Goal: Transaction & Acquisition: Purchase product/service

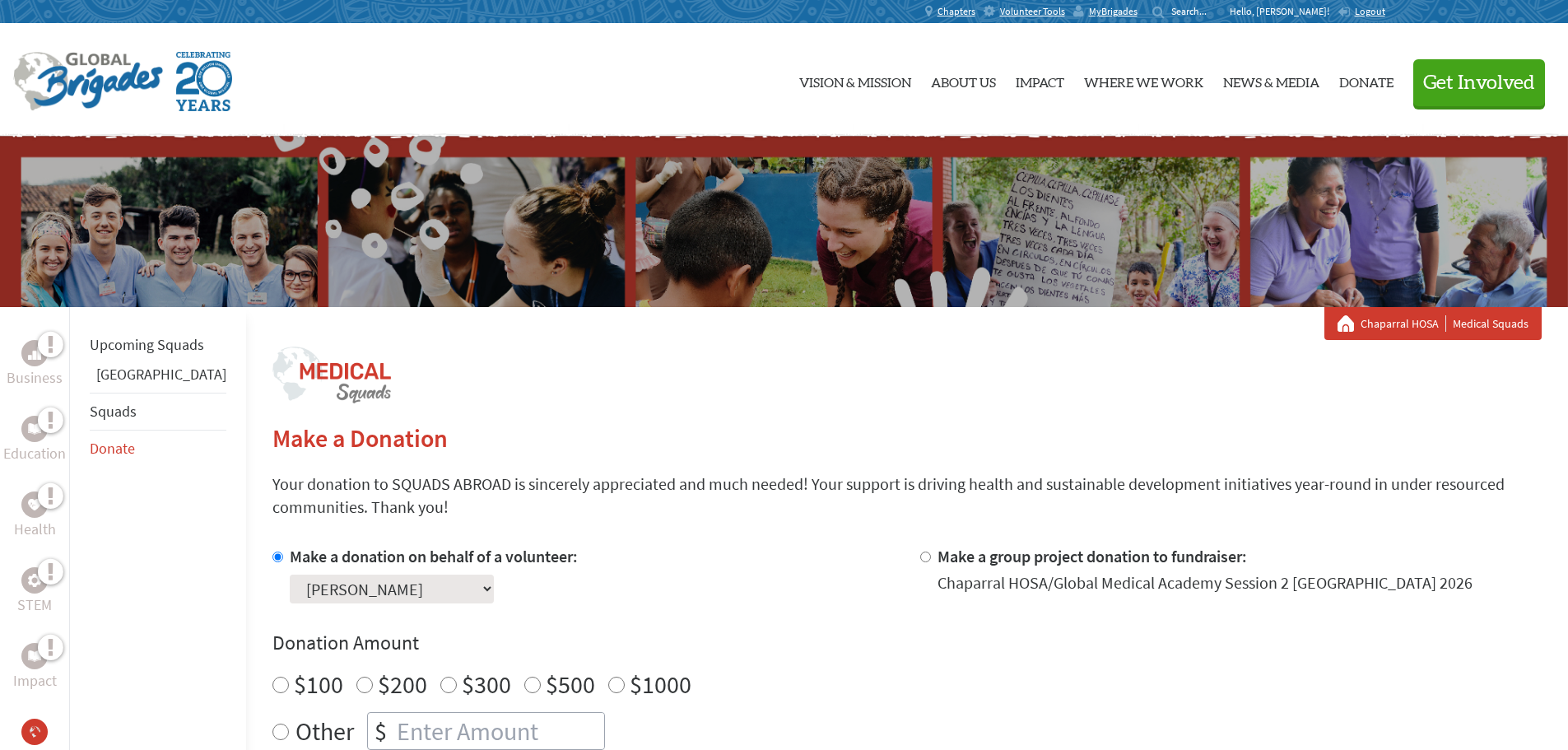
scroll to position [126, 0]
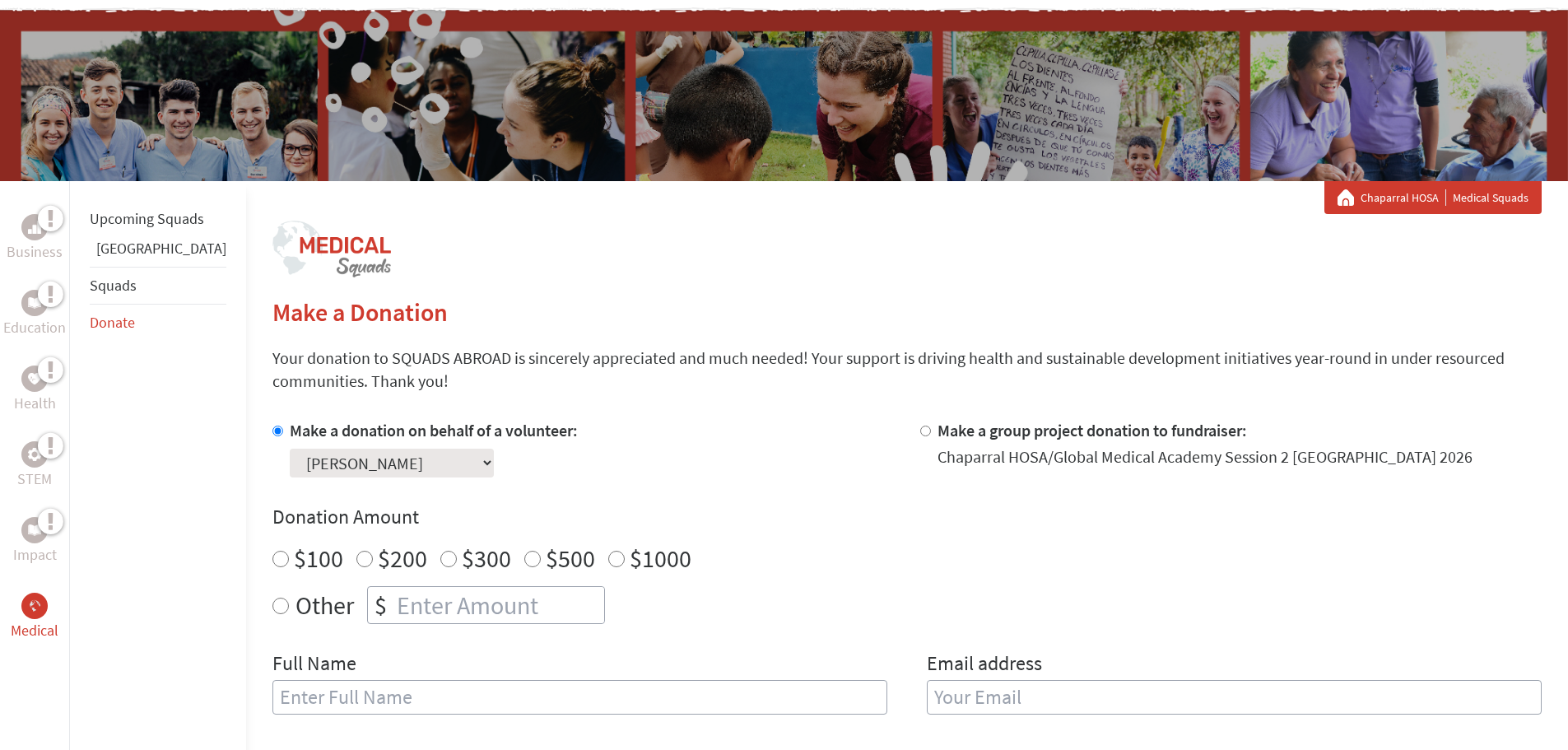
click at [441, 561] on input "$300" at bounding box center [449, 559] width 17 height 17
radio input "true"
click at [384, 690] on input "text" at bounding box center [579, 697] width 615 height 34
type input "[PERSON_NAME]"
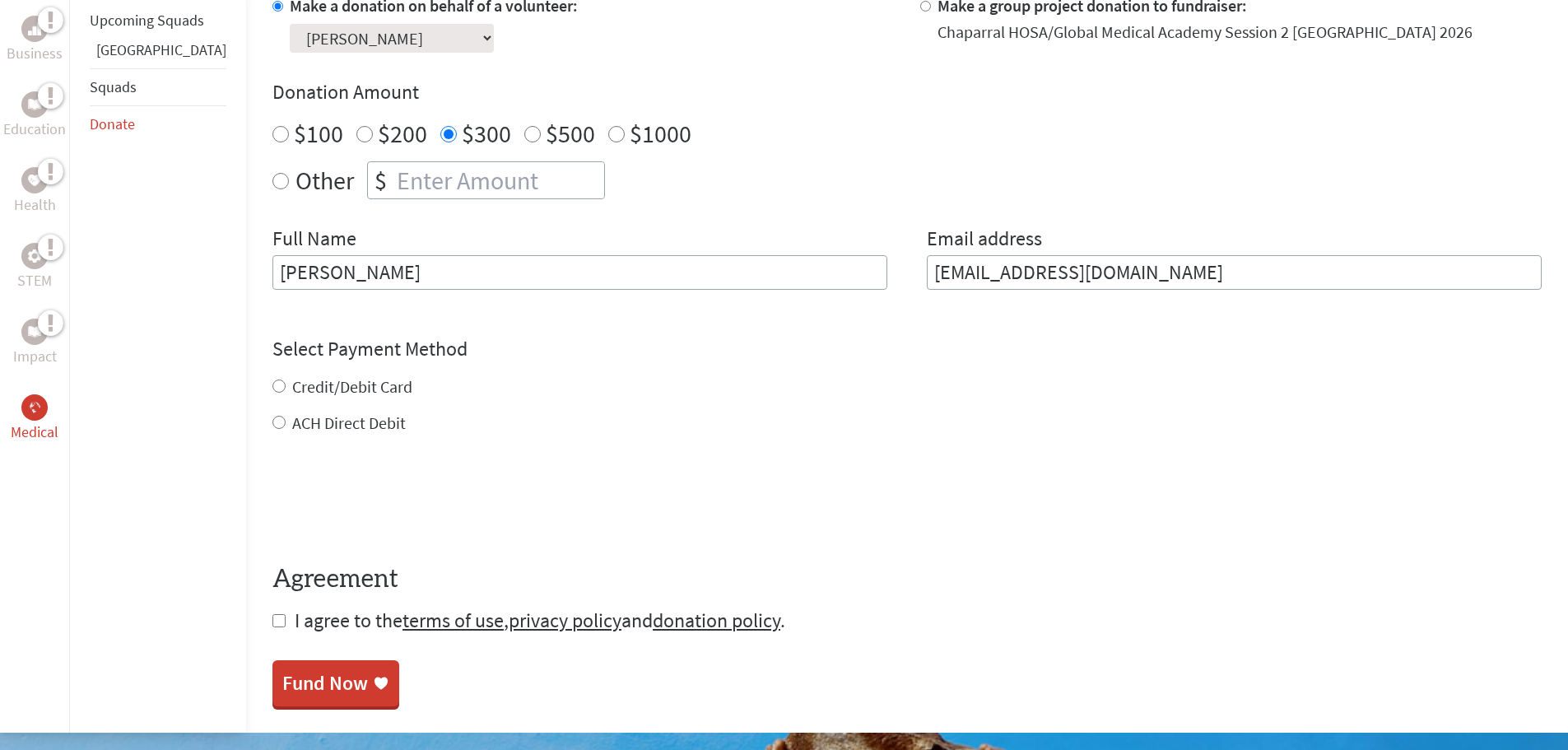
scroll to position [552, 0]
type input "[EMAIL_ADDRESS][DOMAIN_NAME]"
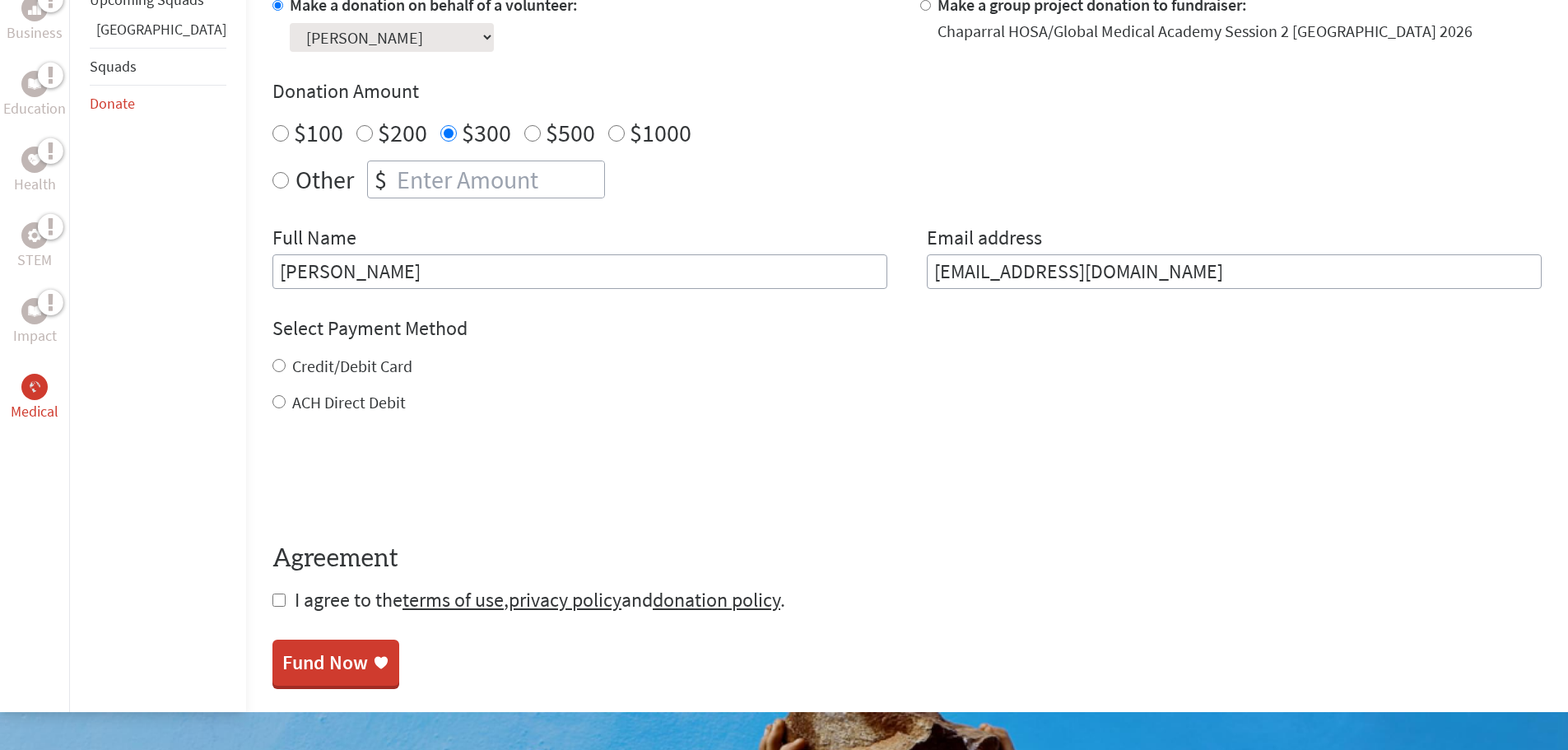
click at [272, 404] on input "ACH Direct Debit" at bounding box center [279, 402] width 13 height 13
radio input "true"
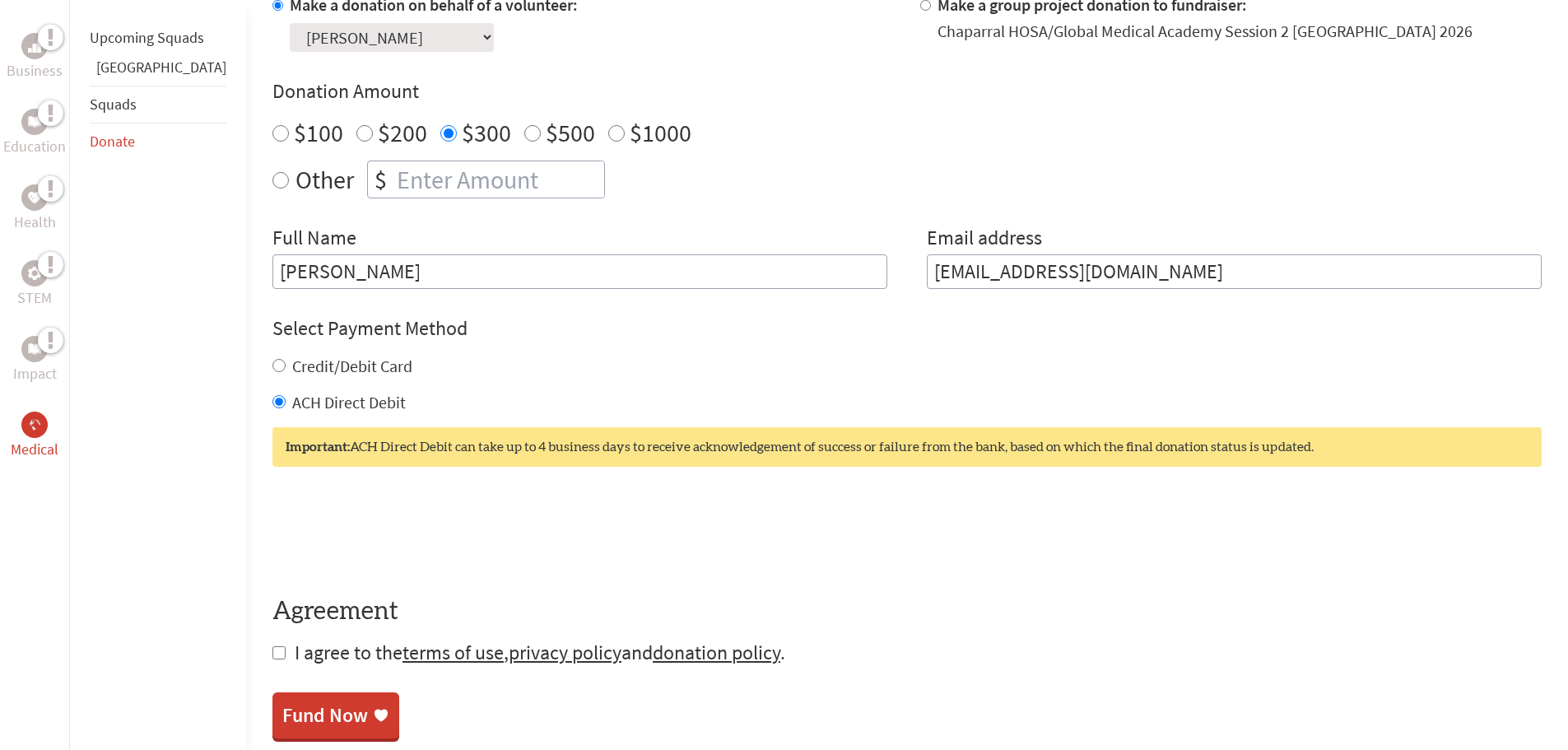
click at [272, 647] on input "checkbox" at bounding box center [279, 653] width 13 height 13
checkbox input "true"
click at [282, 706] on div "Fund Now" at bounding box center [325, 716] width 86 height 26
